Goal: Check status: Check status

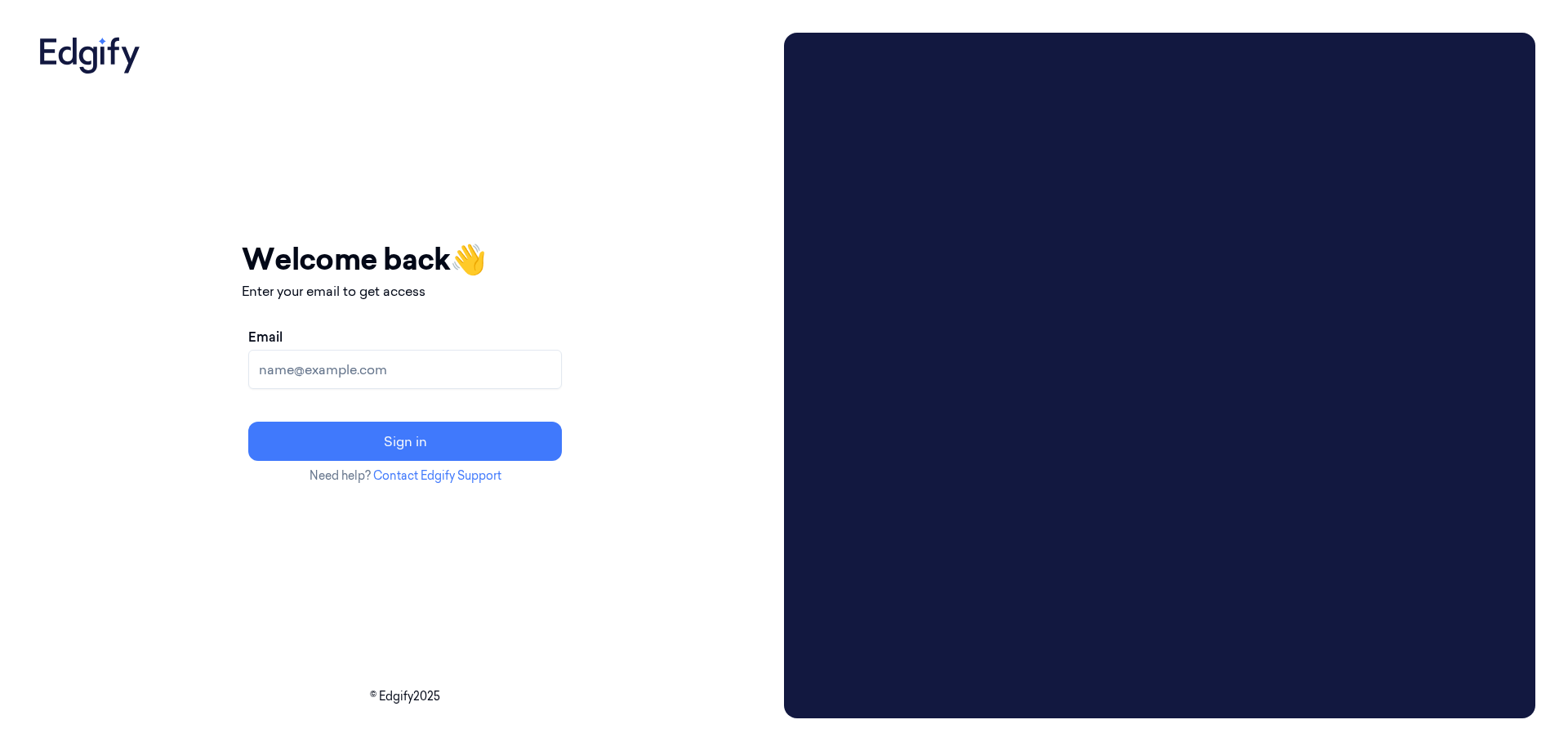
click at [401, 402] on div "Email Sign in" at bounding box center [405, 394] width 327 height 147
click at [389, 376] on input "Email" at bounding box center [405, 369] width 313 height 39
type input "help@shufersal.co.il"
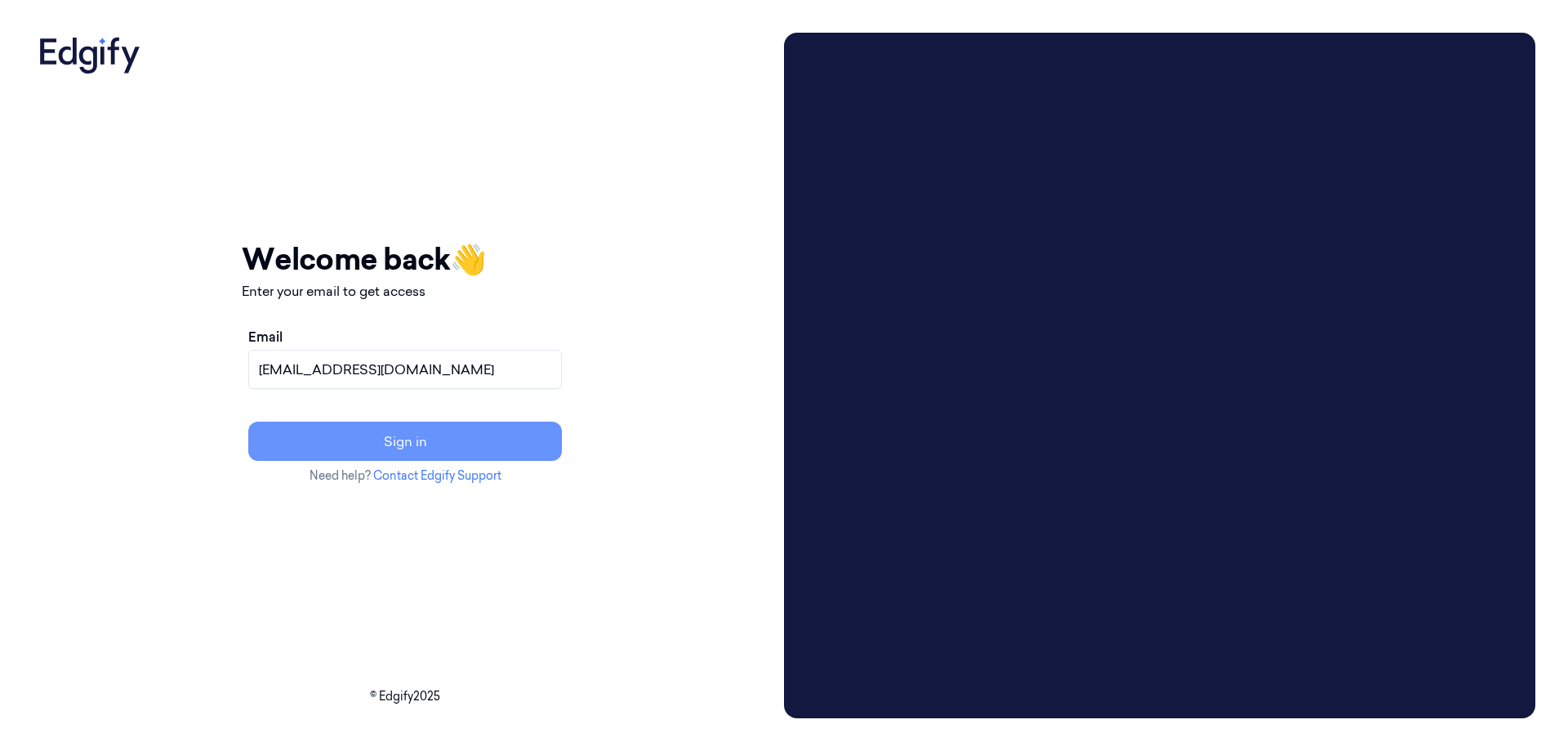
click at [400, 448] on button "Sign in" at bounding box center [405, 440] width 313 height 39
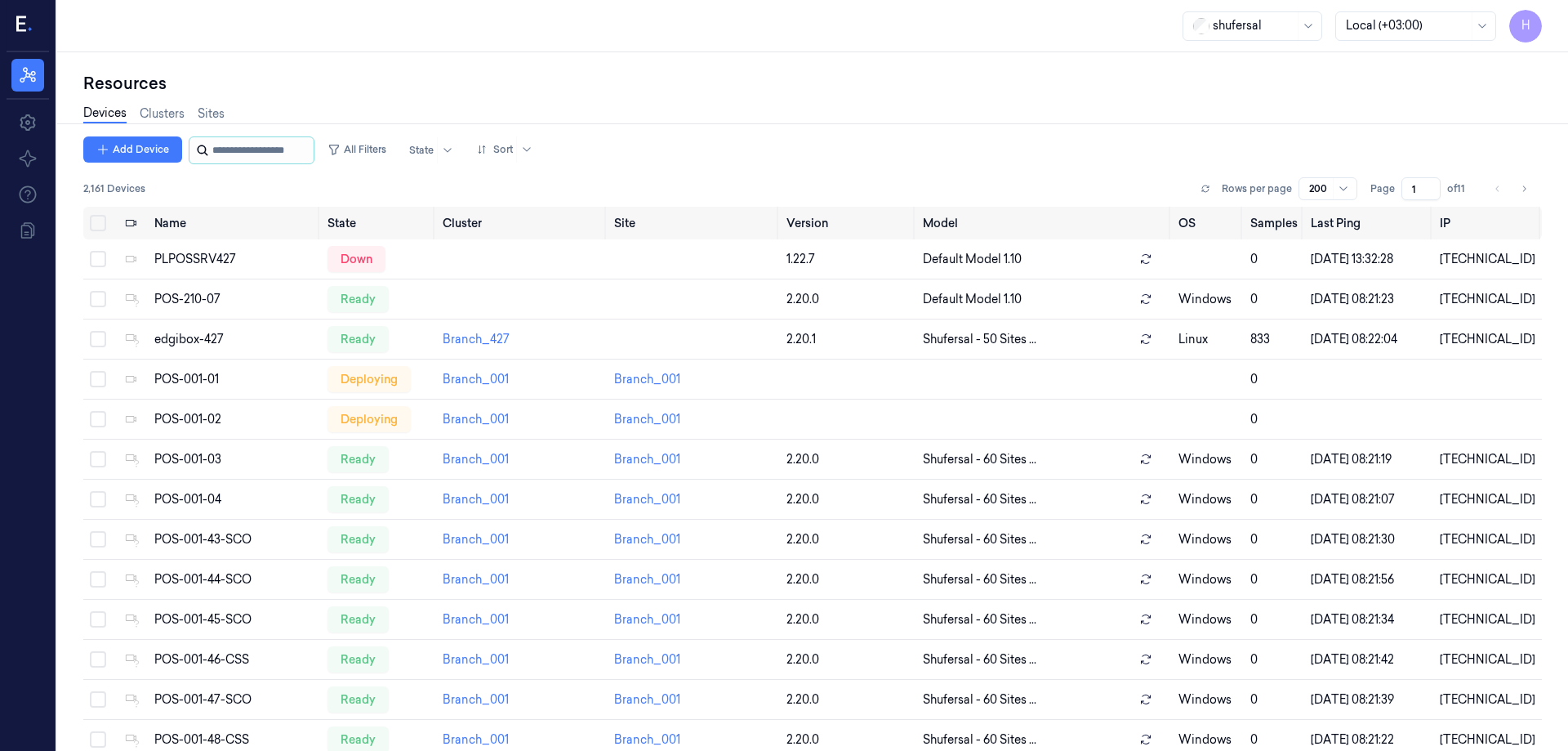
click at [248, 151] on input "string" at bounding box center [261, 150] width 98 height 26
type input "****"
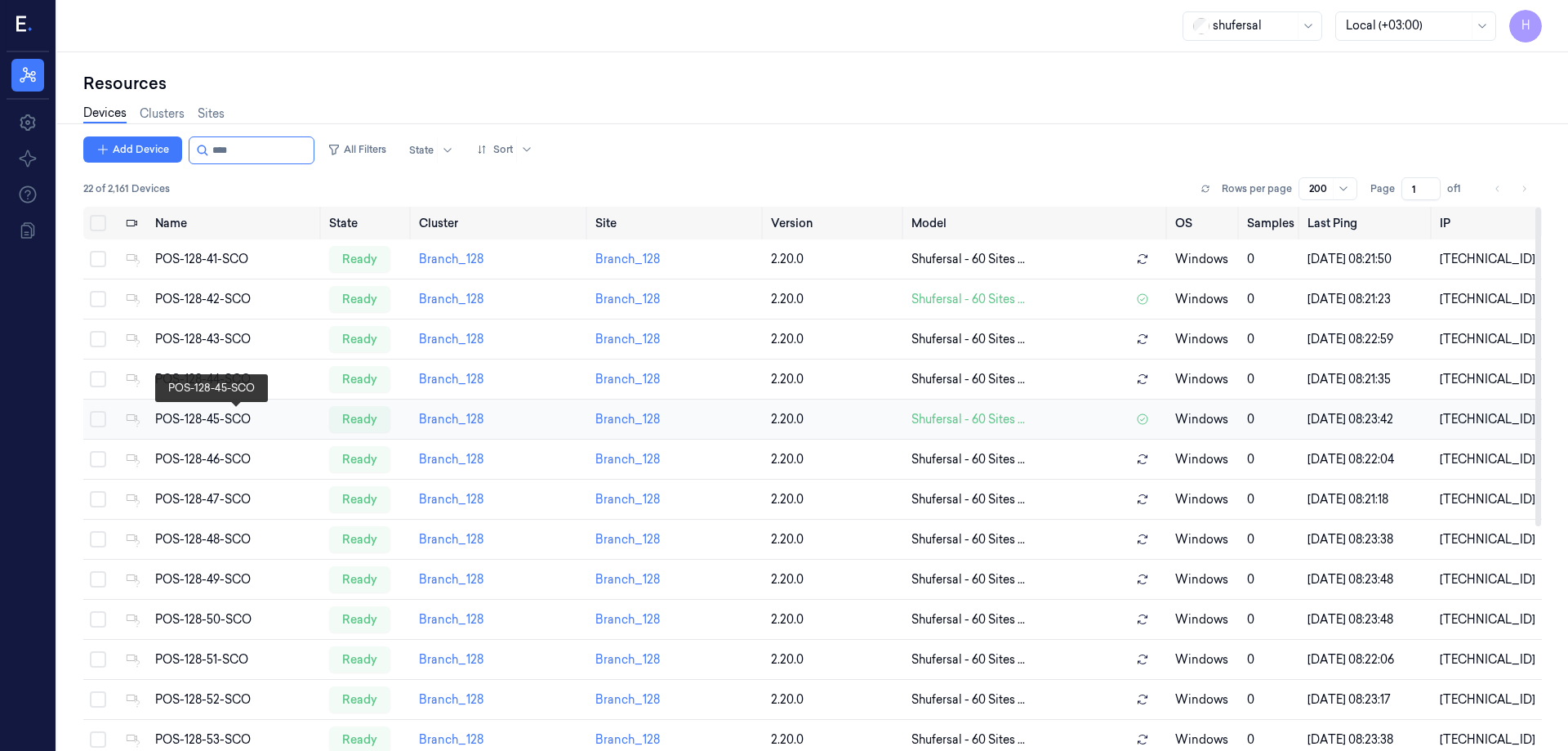
click at [217, 419] on div "POS-128-45-SCO" at bounding box center [236, 419] width 161 height 17
click at [212, 420] on div "POS-128-45-SCO" at bounding box center [236, 419] width 161 height 17
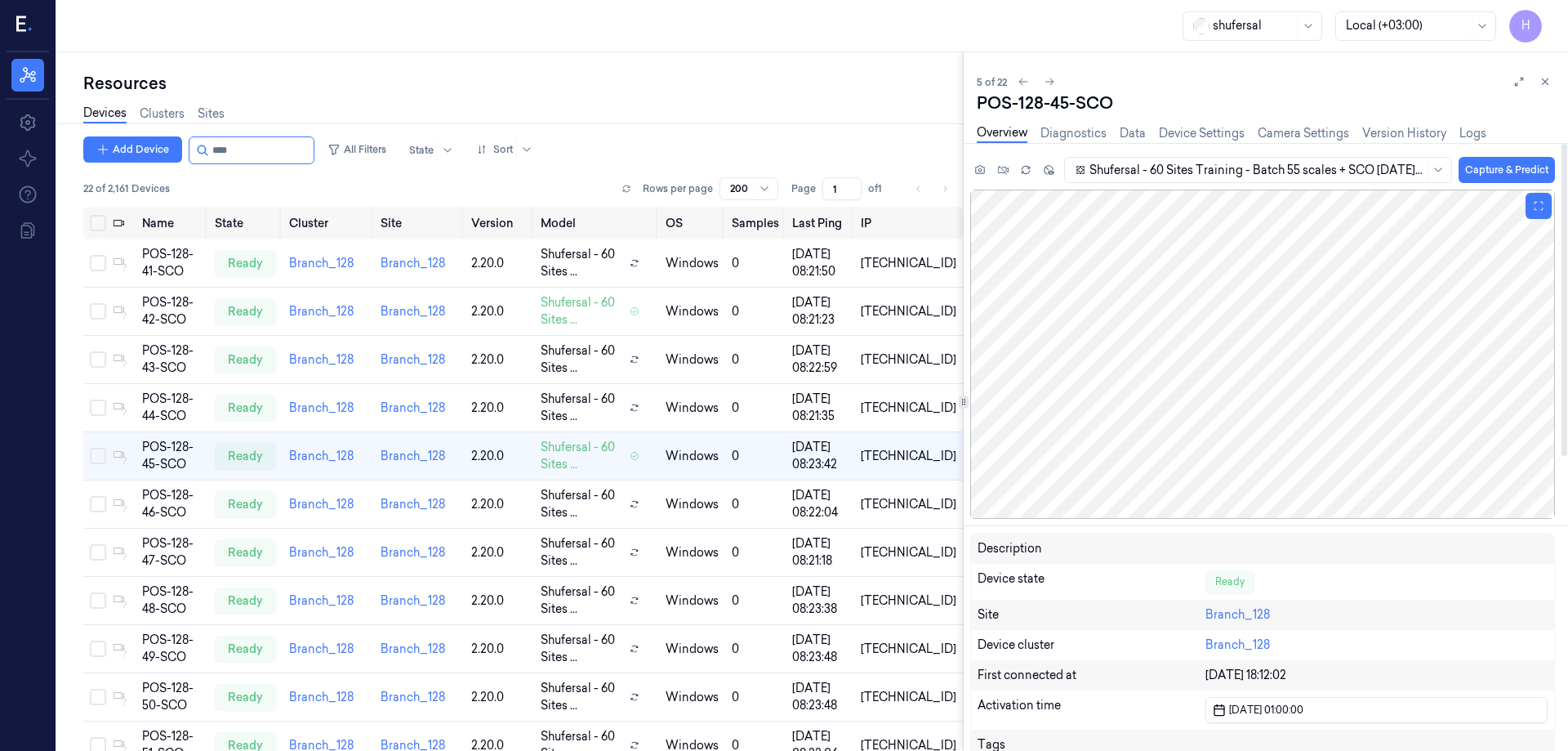
click at [1112, 230] on div at bounding box center [1262, 354] width 584 height 330
click at [1149, 317] on div at bounding box center [1262, 354] width 584 height 330
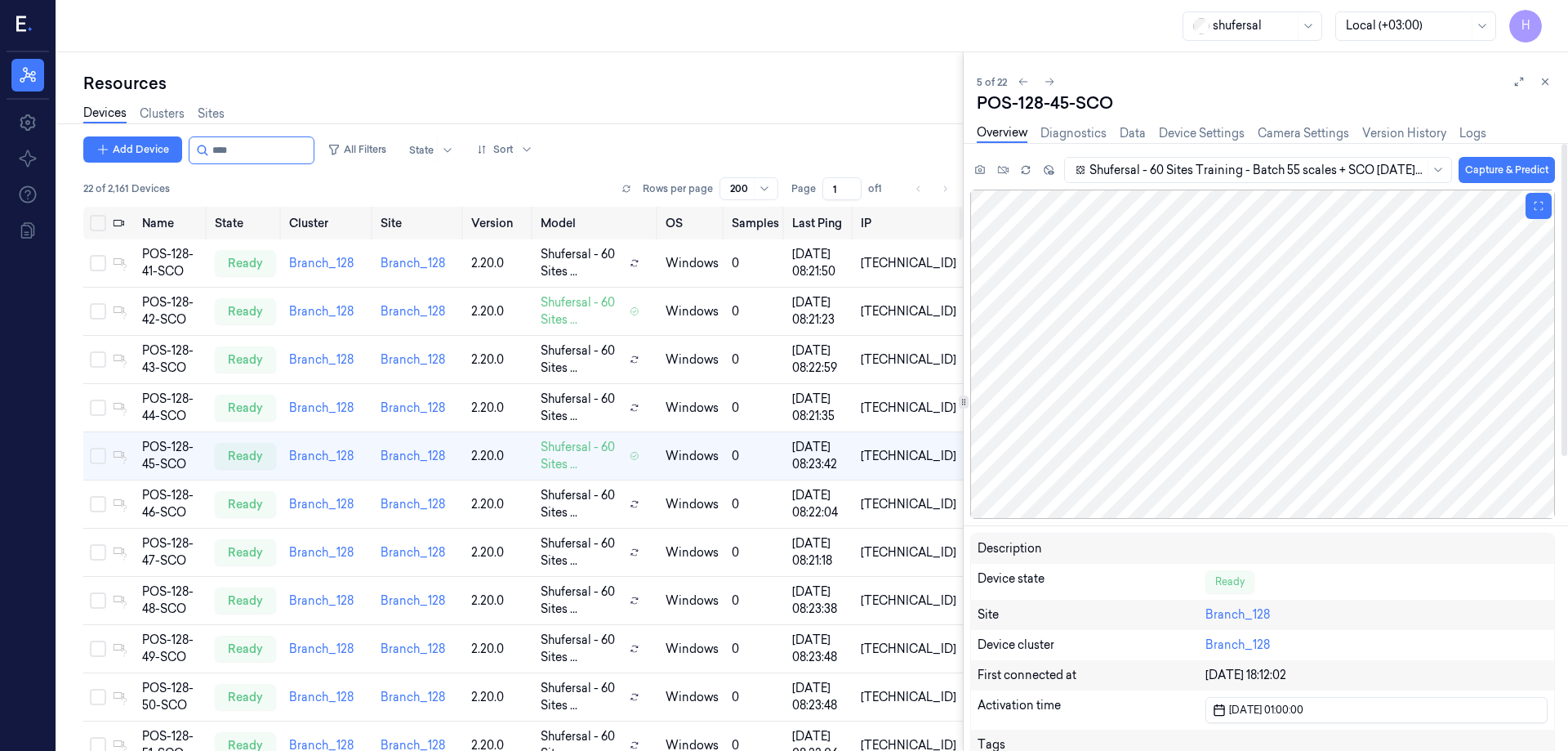
click at [1149, 317] on div at bounding box center [1262, 354] width 584 height 330
click at [1138, 309] on div at bounding box center [1262, 354] width 584 height 330
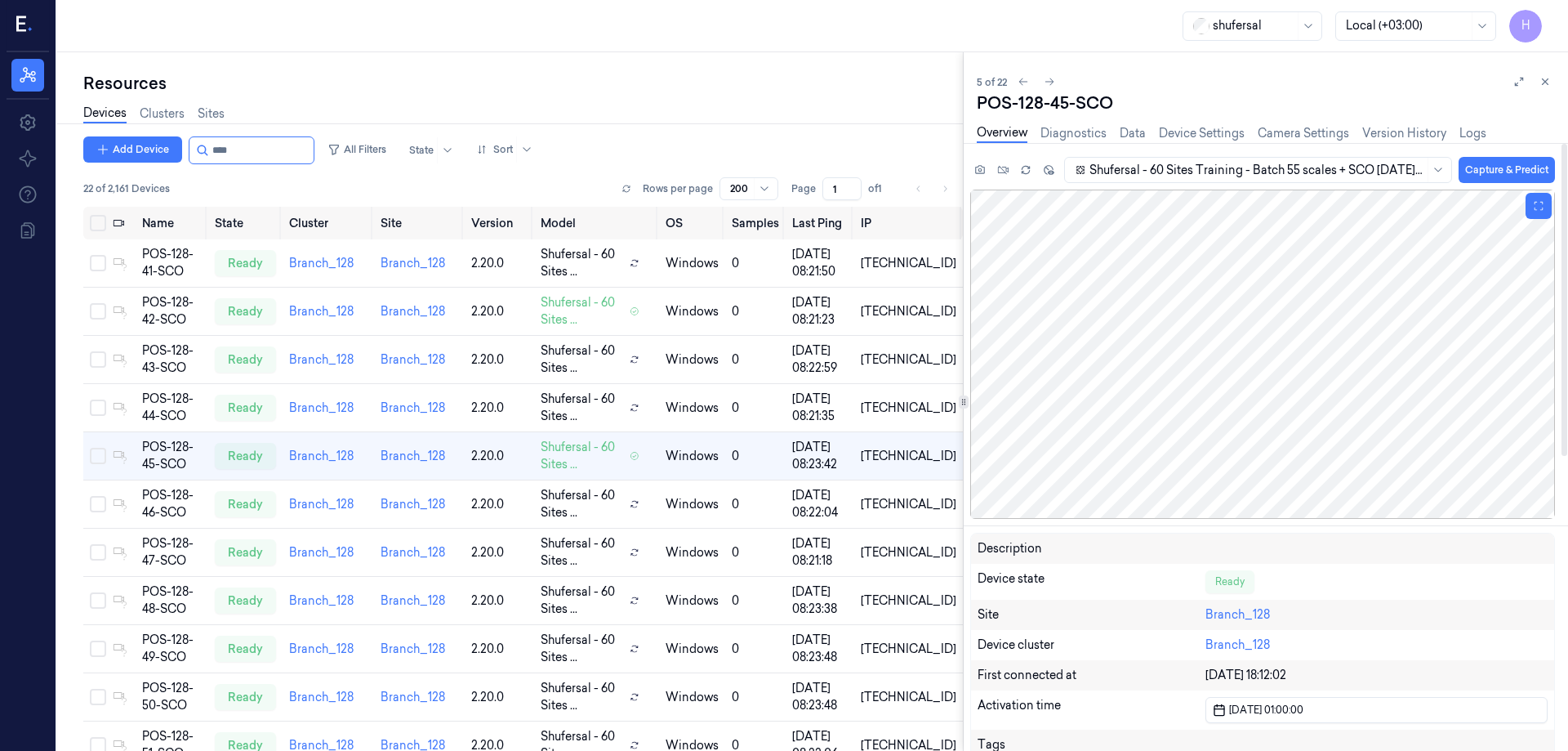
click at [1138, 309] on div at bounding box center [1262, 354] width 584 height 330
click at [1128, 290] on div at bounding box center [1262, 354] width 584 height 330
click at [1062, 136] on link "Diagnostics" at bounding box center [1073, 134] width 66 height 19
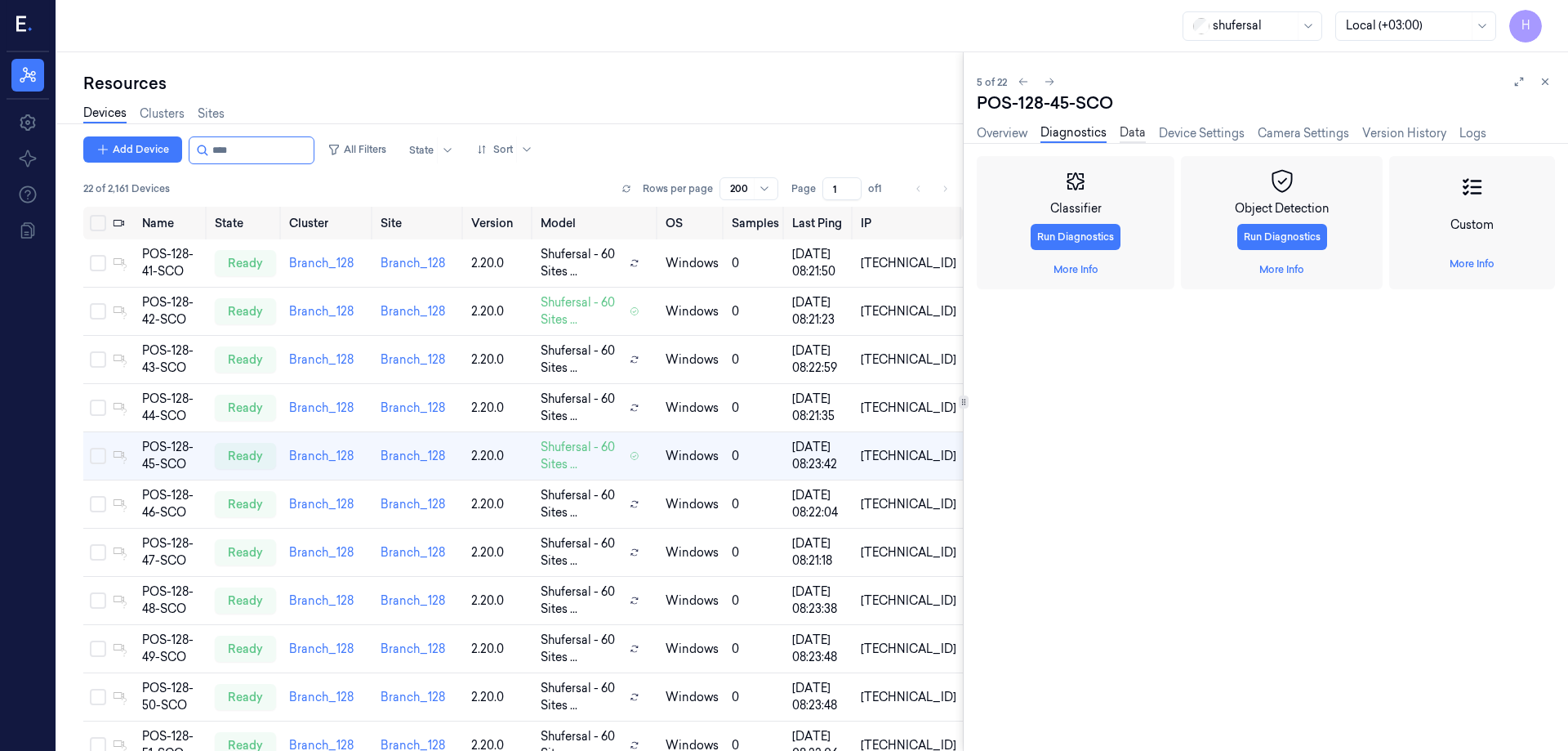
click at [1134, 138] on link "Data" at bounding box center [1133, 134] width 26 height 19
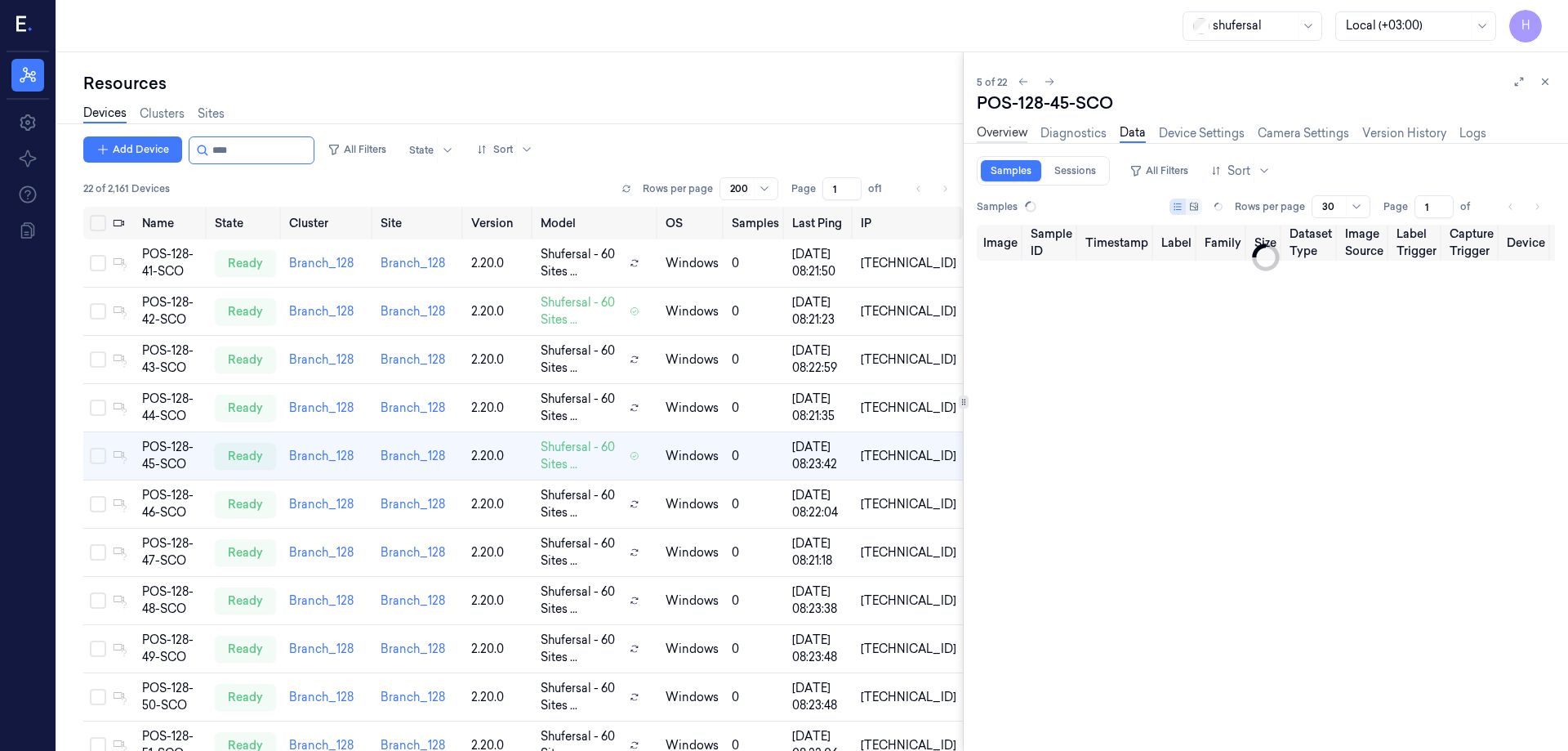
type input "0"
click at [1007, 133] on link "Overview" at bounding box center [1002, 134] width 51 height 19
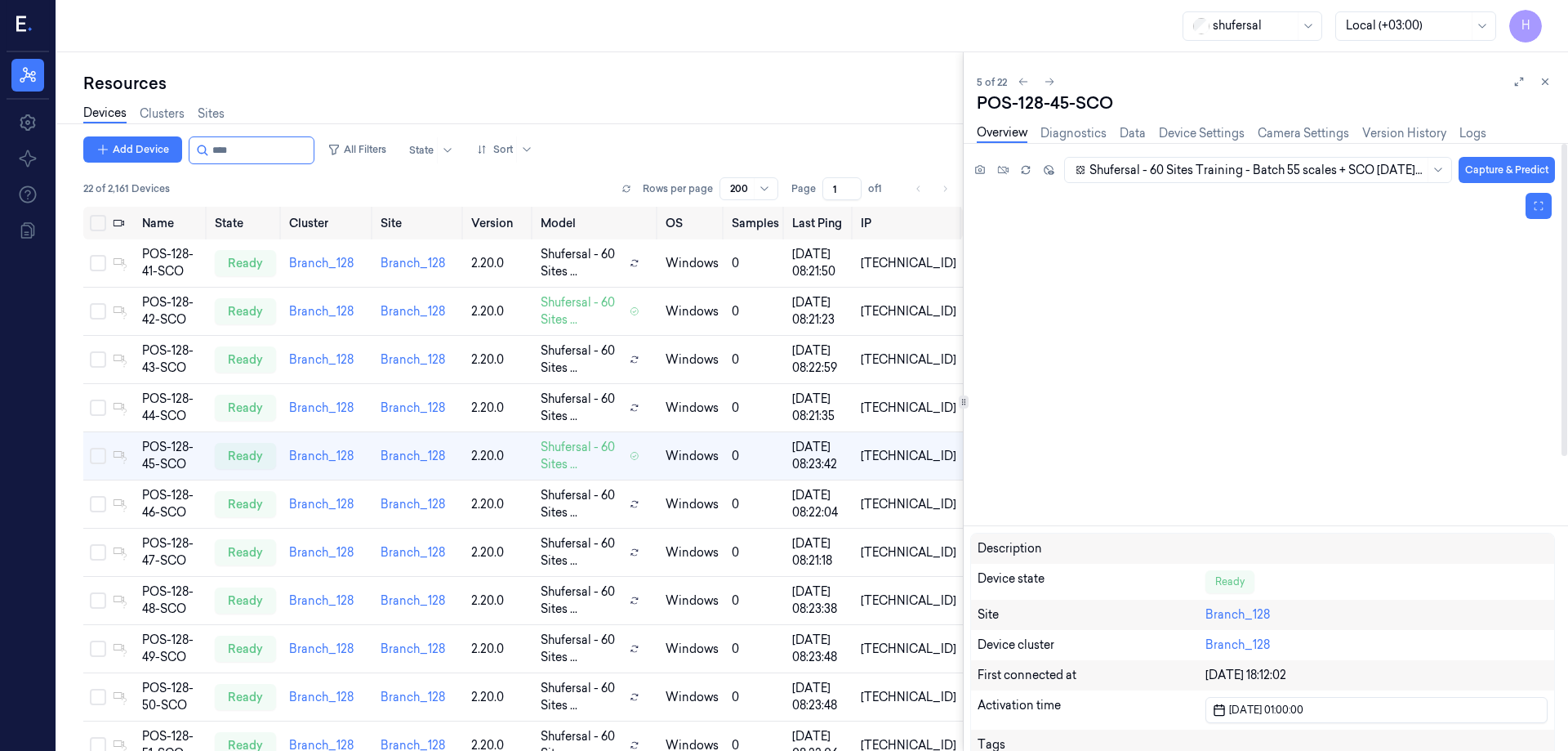
click at [1216, 333] on div at bounding box center [1262, 354] width 584 height 330
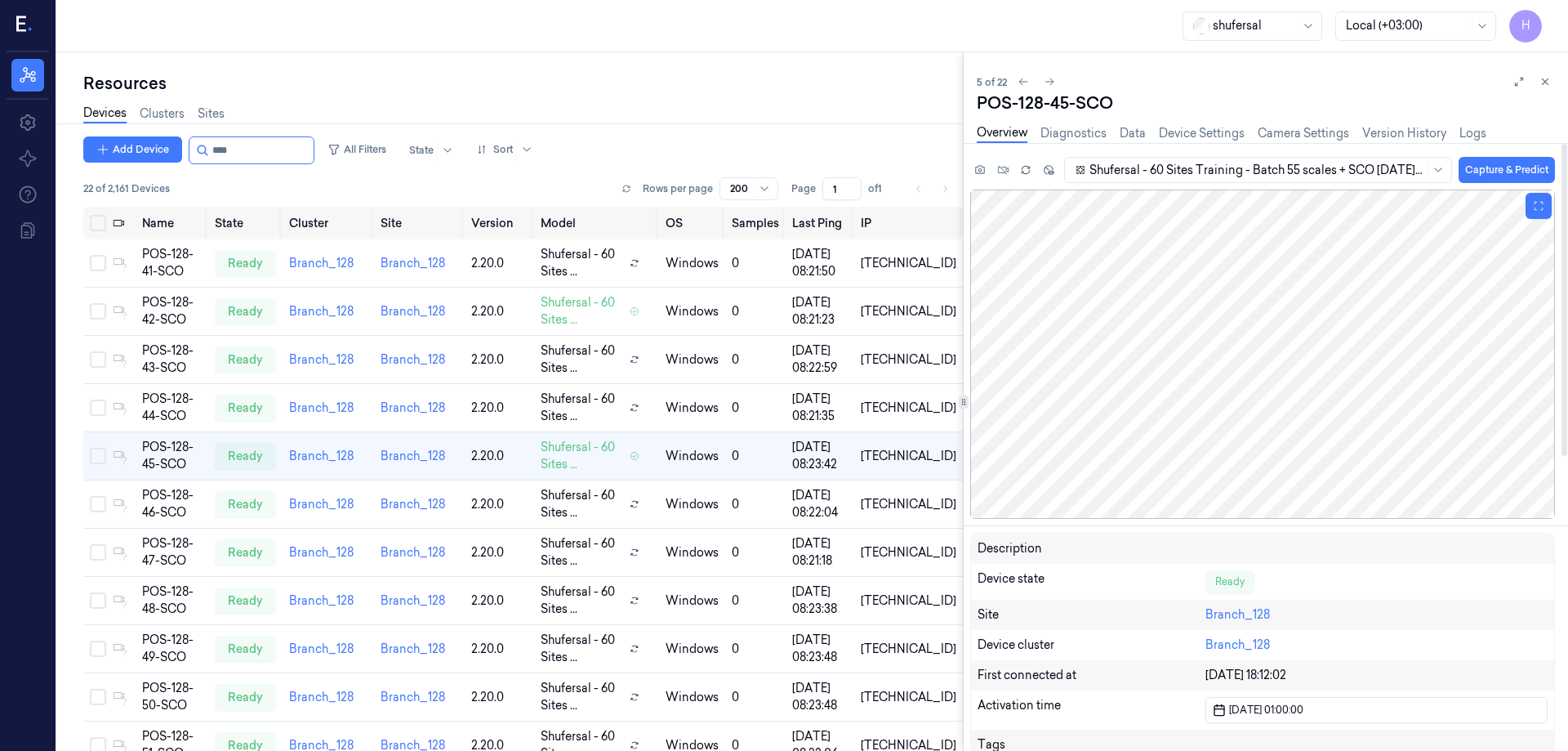
click at [1182, 362] on div at bounding box center [1262, 354] width 584 height 330
click at [1167, 349] on div at bounding box center [1262, 354] width 584 height 330
click at [1218, 321] on div at bounding box center [1262, 354] width 584 height 330
click at [1252, 326] on div at bounding box center [1262, 354] width 584 height 330
